Goal: Book appointment/travel/reservation

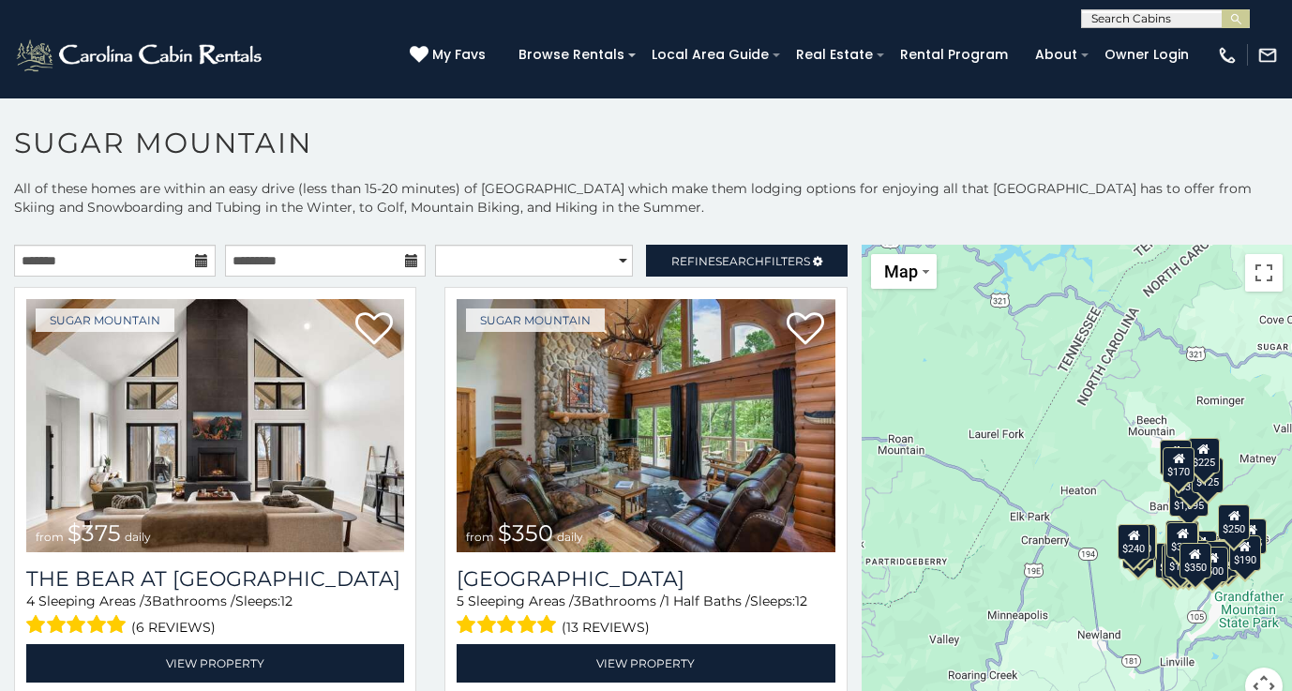
scroll to position [10, 0]
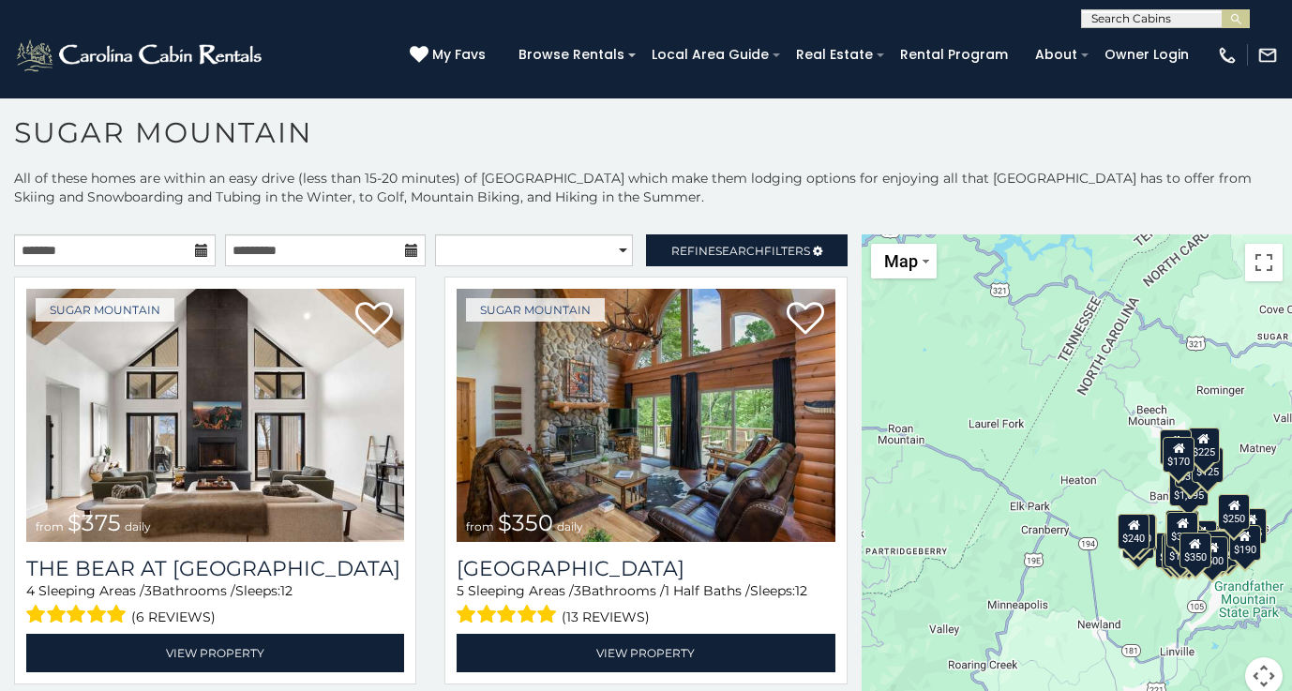
click at [1179, 452] on div "$170" at bounding box center [1180, 454] width 32 height 36
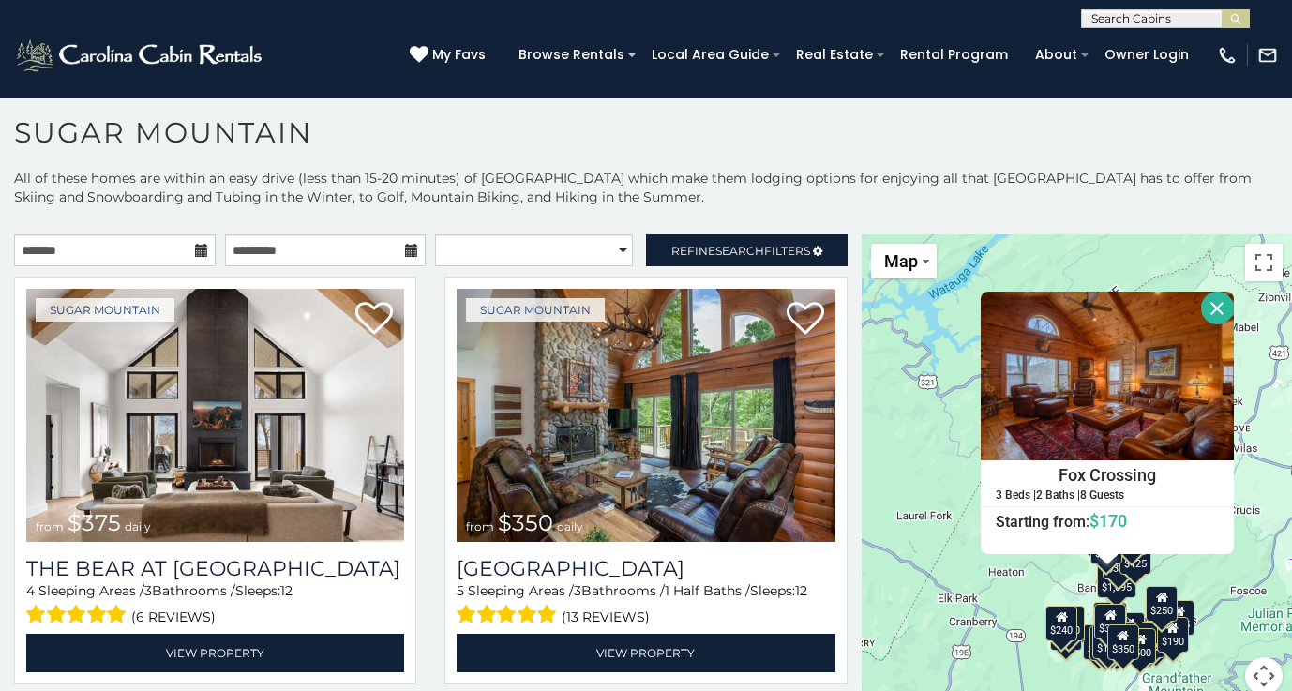
click at [1069, 257] on div "$375 $350 $350 $200 $375 $195 $265 $175 $190 $155 $290 $345 $175 $1,095 $195 $2…" at bounding box center [1077, 475] width 430 height 483
click at [1207, 302] on button "Close" at bounding box center [1217, 308] width 33 height 33
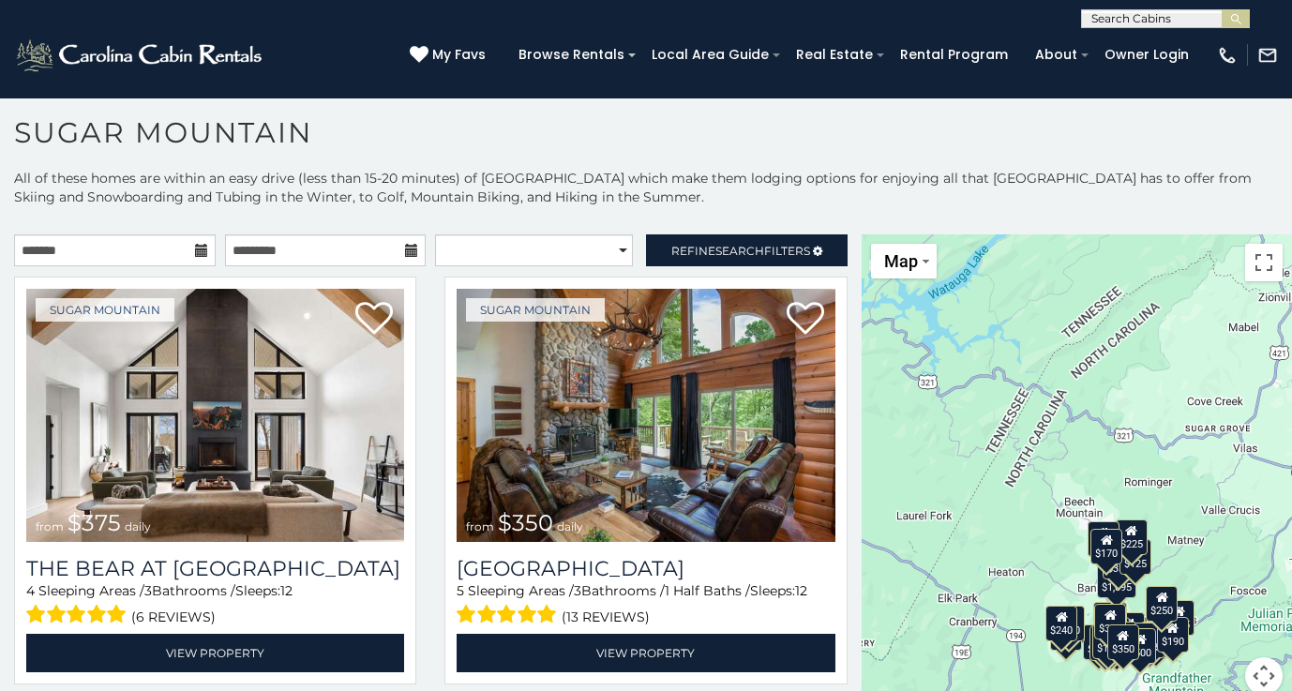
click at [1252, 669] on button "Map camera controls" at bounding box center [1264, 676] width 38 height 38
click at [1105, 624] on button "Move left" at bounding box center [1124, 629] width 38 height 38
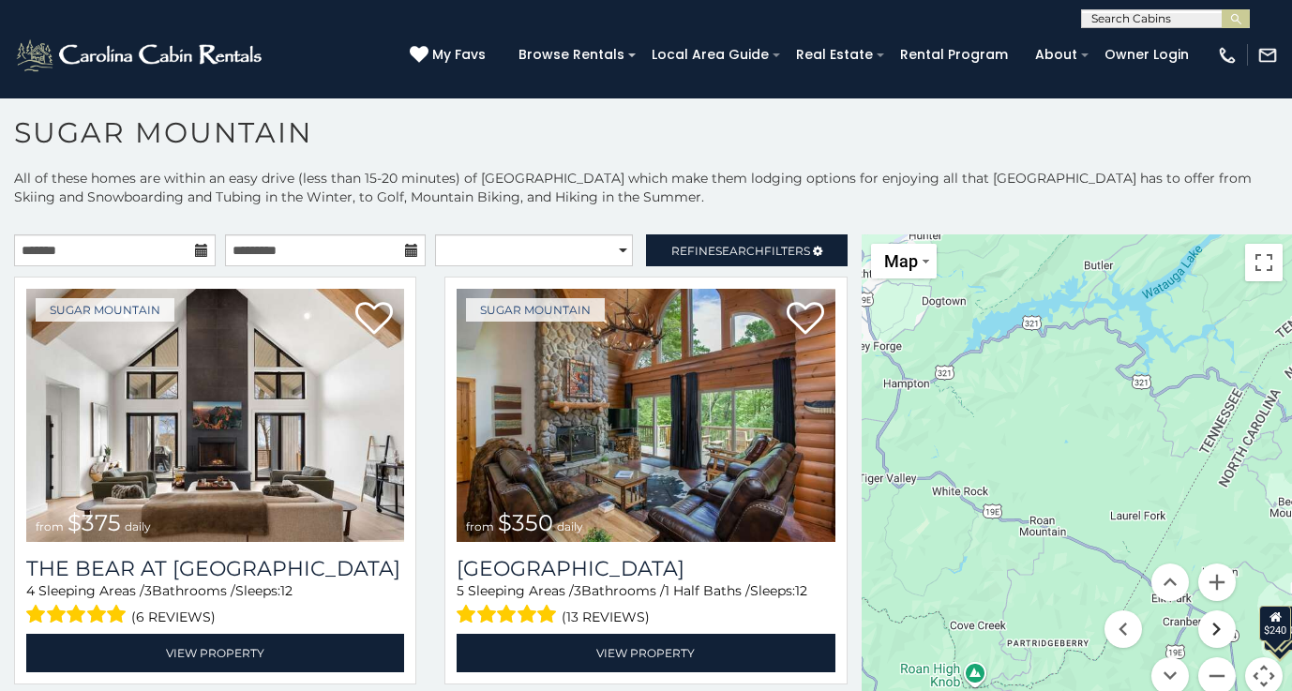
click at [1202, 625] on button "Move right" at bounding box center [1217, 629] width 38 height 38
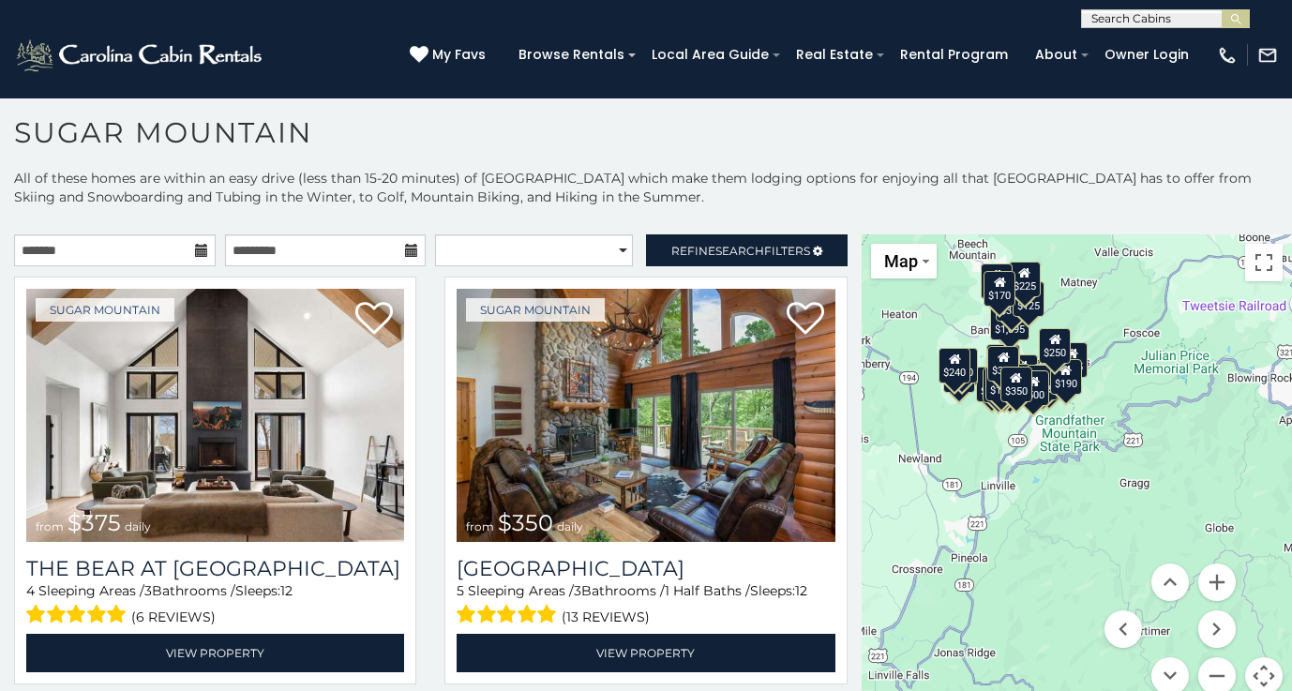
drag, startPoint x: 1161, startPoint y: 497, endPoint x: 1052, endPoint y: 237, distance: 281.6
click at [1052, 237] on div "$375 $350 $350 $200 $375 $195 $265 $175 $190 $155 $290 $345 $175 $1,095 $195 $2…" at bounding box center [1077, 475] width 430 height 483
click at [946, 320] on div "$375 $350 $350 $200 $375 $195 $265 $175 $190 $155 $290 $345 $175 $1,095 $195 $2…" at bounding box center [1077, 475] width 430 height 483
click at [1250, 668] on button "Map camera controls" at bounding box center [1264, 676] width 38 height 38
click at [1024, 347] on div "$375 $350 $350 $200 $375 $195 $265 $175 $190 $155 $290 $345 $175 $1,095 $195 $2…" at bounding box center [1077, 475] width 430 height 483
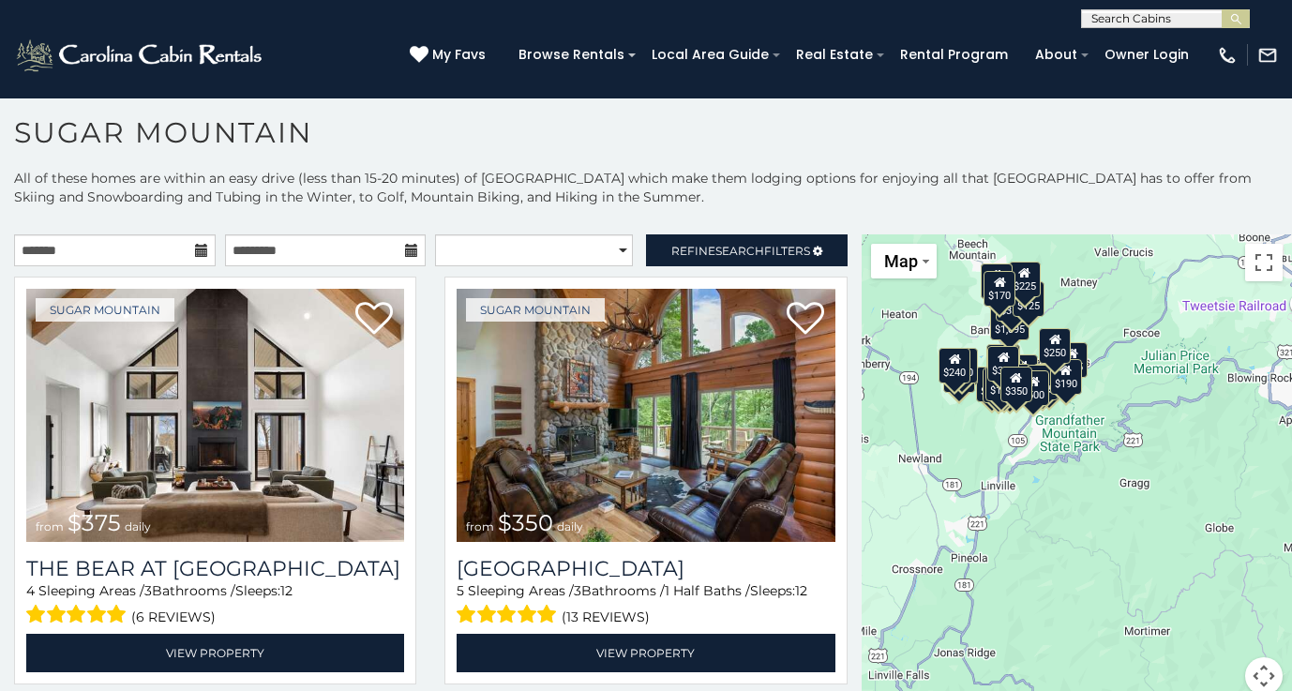
click at [1254, 239] on div "$375 $350 $350 $200 $375 $195 $265 $175 $190 $155 $290 $345 $175 $1,095 $195 $2…" at bounding box center [1077, 475] width 430 height 483
drag, startPoint x: 1257, startPoint y: 256, endPoint x: 1271, endPoint y: 341, distance: 86.5
click at [1257, 256] on button "Toggle fullscreen view" at bounding box center [1264, 263] width 38 height 38
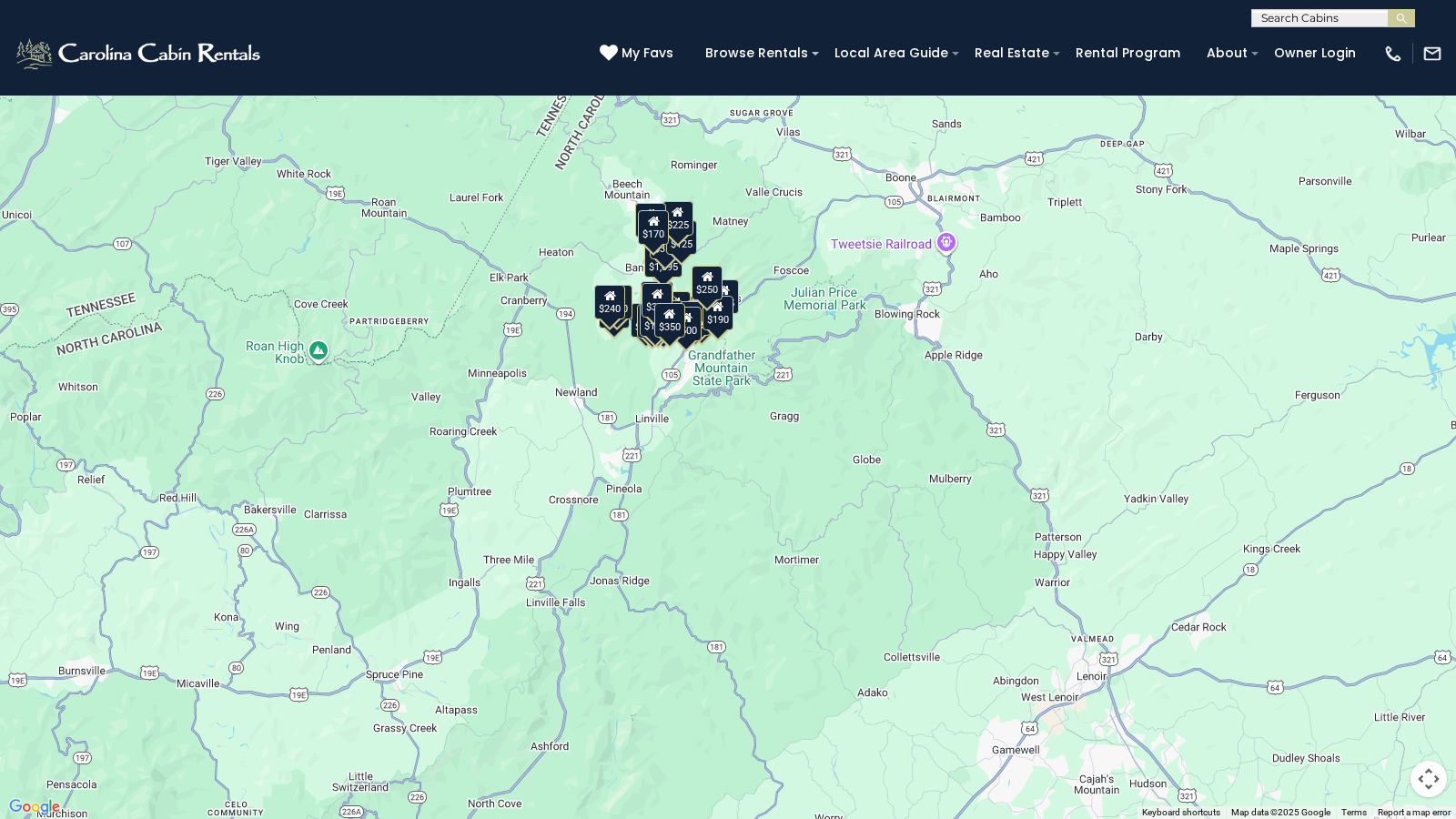
click at [788, 428] on div "$375 $350 $350 $200 $375 $195 $265 $175 $190 $155 $290 $345 $175 $1,095 $195 $2…" at bounding box center [728, 410] width 1456 height 819
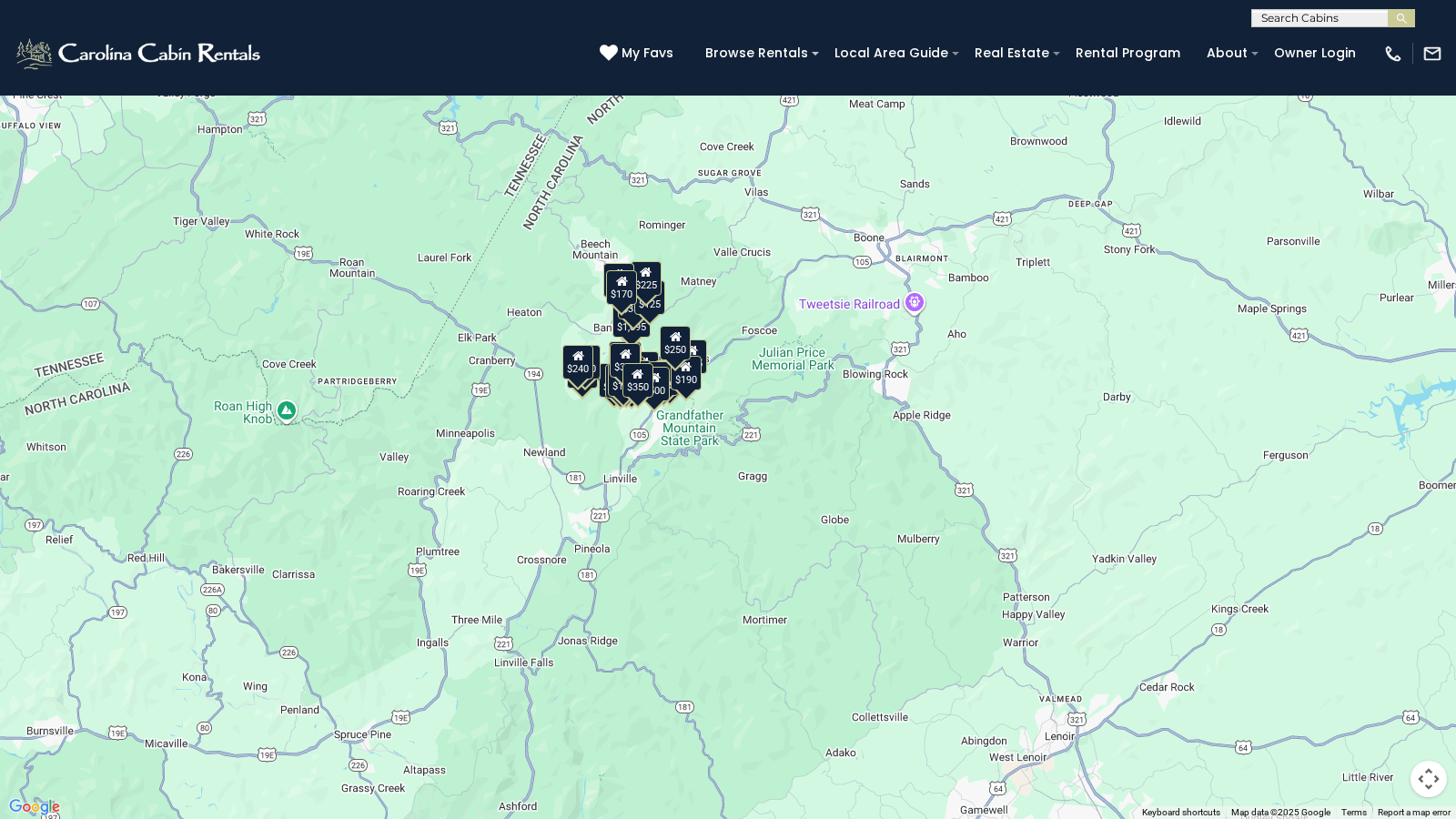
drag, startPoint x: 704, startPoint y: 542, endPoint x: 674, endPoint y: 603, distance: 68.0
click at [674, 603] on div "$375 $350 $350 $200 $375 $195 $265 $175 $190 $155 $290 $345 $175 $1,095 $195 $2…" at bounding box center [728, 410] width 1456 height 819
click at [687, 427] on div "$375 $350 $350 $200 $375 $195 $265 $175 $190 $155 $290 $345 $175 $1,095 $195 $2…" at bounding box center [728, 410] width 1456 height 819
click at [688, 382] on div "$190" at bounding box center [686, 374] width 31 height 35
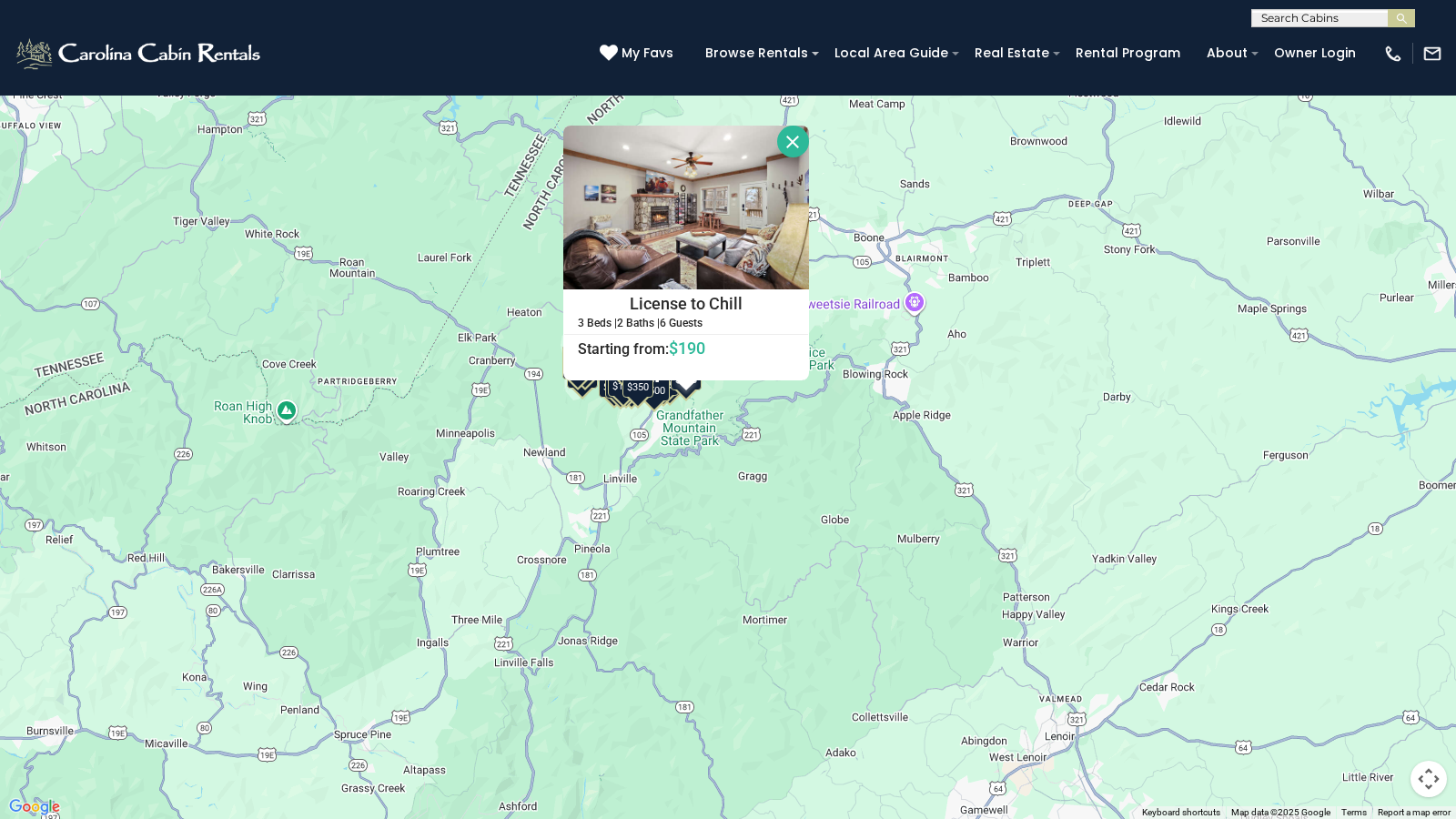
click at [786, 576] on div "$375 $350 $350 $200 $375 $195 $265 $175 $190 $155 $290 $345 $175 $1,095 $195 $2…" at bounding box center [728, 410] width 1456 height 819
click at [793, 134] on button "Close" at bounding box center [793, 141] width 32 height 32
